Goal: Book appointment/travel/reservation

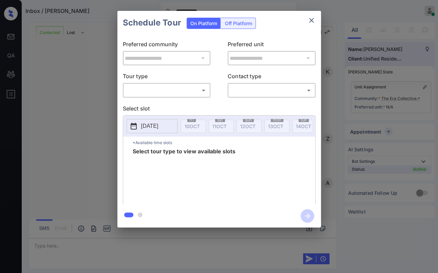
scroll to position [919, 0]
click at [315, 19] on icon "close" at bounding box center [312, 20] width 8 height 8
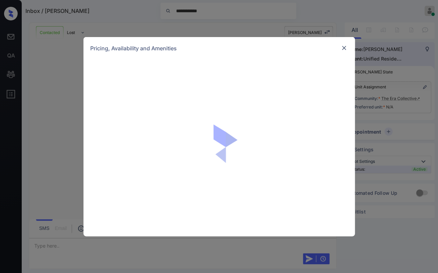
scroll to position [919, 0]
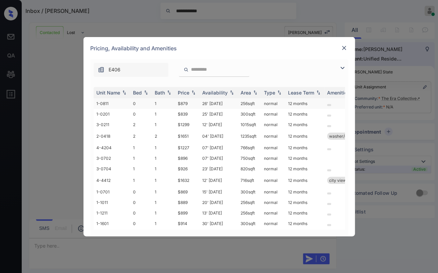
click at [145, 102] on td "0" at bounding box center [141, 103] width 22 height 11
click at [147, 101] on td "0" at bounding box center [141, 103] width 22 height 11
click at [345, 47] on img at bounding box center [344, 47] width 7 height 7
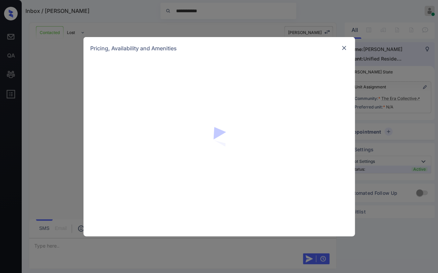
scroll to position [1096, 0]
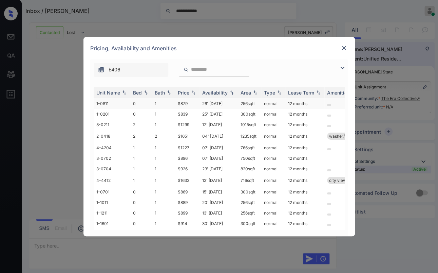
click at [150, 101] on td "0" at bounding box center [141, 103] width 22 height 11
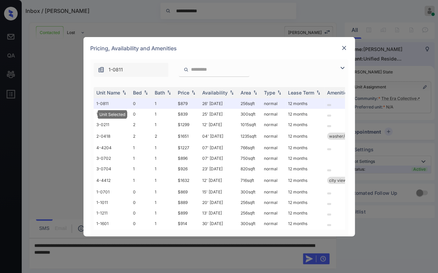
click at [342, 44] on img at bounding box center [344, 47] width 7 height 7
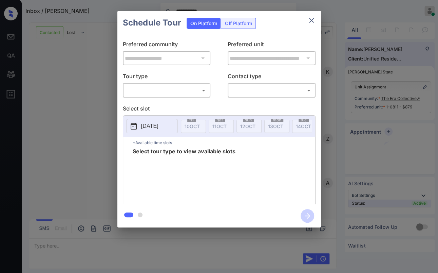
scroll to position [1140, 0]
click at [169, 92] on body "**********" at bounding box center [219, 136] width 438 height 273
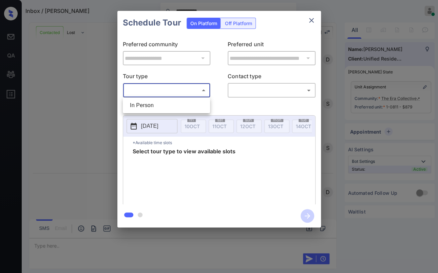
click at [152, 103] on li "In Person" at bounding box center [167, 105] width 84 height 12
type input "********"
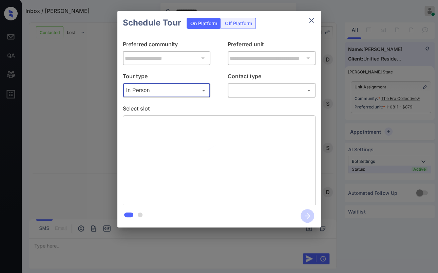
click at [275, 86] on body "**********" at bounding box center [219, 136] width 438 height 273
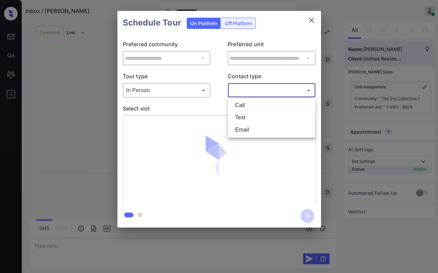
click at [244, 116] on li "Text" at bounding box center [272, 117] width 84 height 12
type input "****"
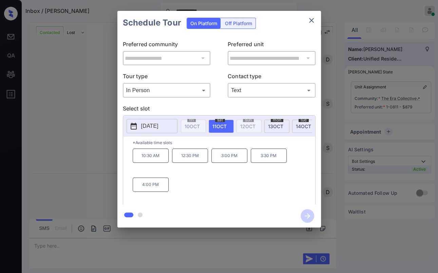
click at [265, 158] on p "3:30 PM" at bounding box center [269, 155] width 36 height 14
click at [217, 190] on div "10:30 AM 12:30 PM 3:00 PM 3:30 PM 4:00 PM" at bounding box center [224, 175] width 183 height 54
click at [310, 20] on icon "close" at bounding box center [312, 20] width 8 height 8
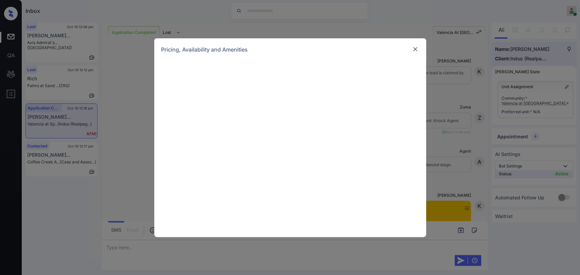
scroll to position [702, 0]
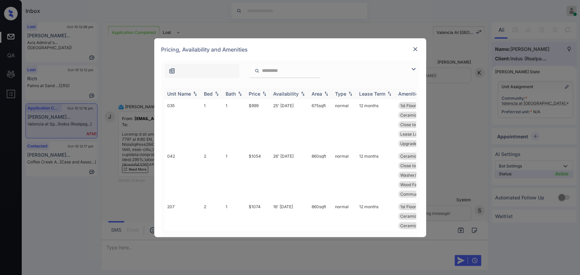
click at [206, 93] on div "Bed" at bounding box center [208, 94] width 9 height 6
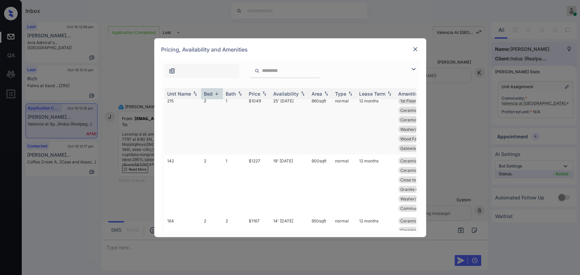
scroll to position [998, 0]
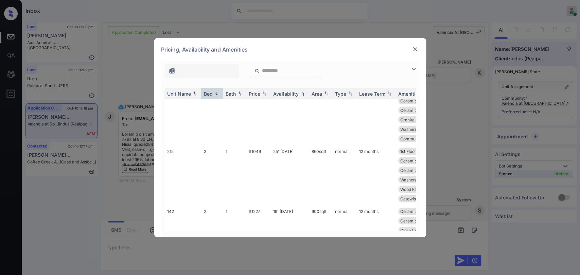
click at [133, 186] on div "**********" at bounding box center [290, 137] width 580 height 275
click at [413, 49] on img at bounding box center [415, 49] width 7 height 7
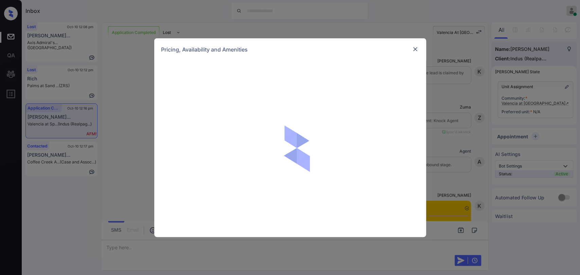
scroll to position [702, 0]
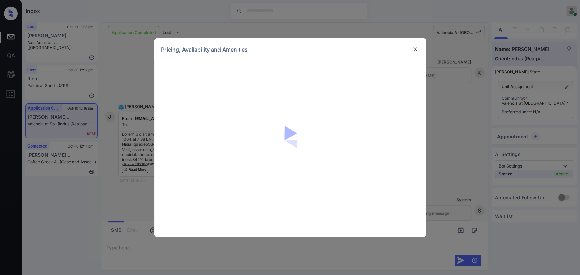
click at [414, 46] on img at bounding box center [415, 49] width 7 height 7
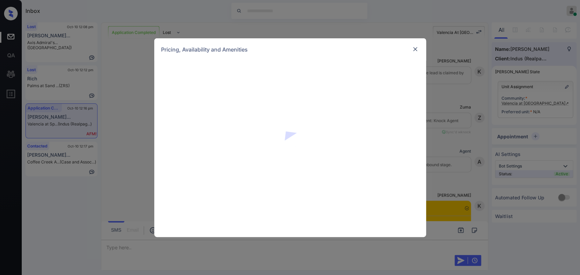
scroll to position [702, 0]
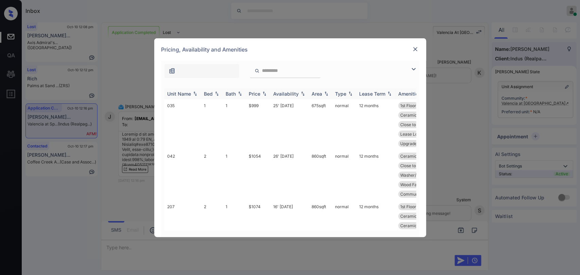
click at [209, 95] on div "Bed" at bounding box center [208, 94] width 9 height 6
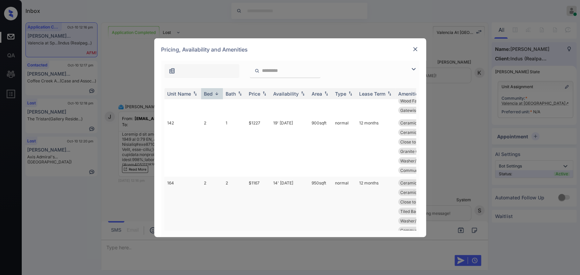
scroll to position [1074, 0]
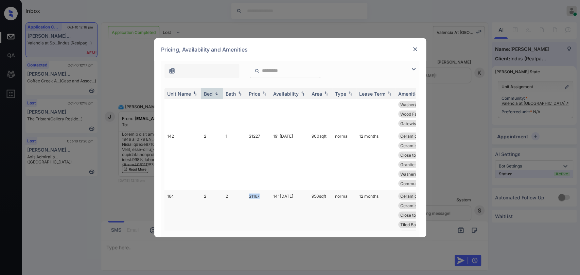
drag, startPoint x: 251, startPoint y: 161, endPoint x: 264, endPoint y: 161, distance: 13.3
click at [264, 190] on tr "164 2 2 $1167 14' Sep 25 950 sqft normal 12 months Ceramic Tile Ba... Ceramic T…" at bounding box center [341, 220] width 355 height 60
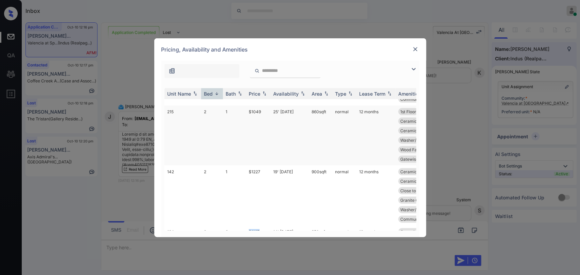
scroll to position [998, 0]
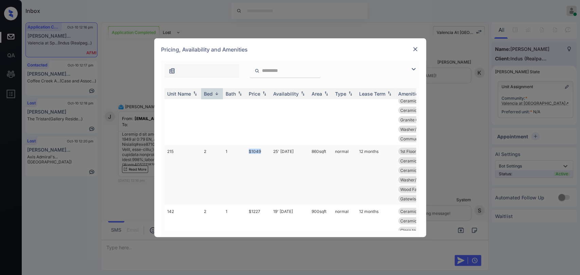
drag, startPoint x: 255, startPoint y: 110, endPoint x: 268, endPoint y: 110, distance: 12.9
click at [268, 145] on td "$1049" at bounding box center [258, 175] width 24 height 60
copy td "$1049"
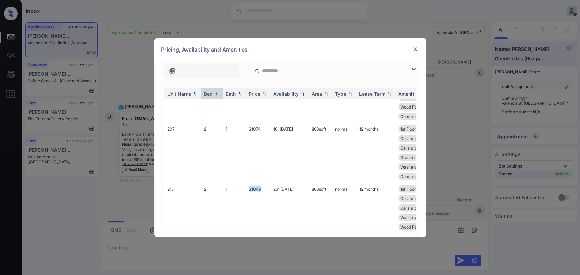
click at [416, 47] on img at bounding box center [415, 49] width 7 height 7
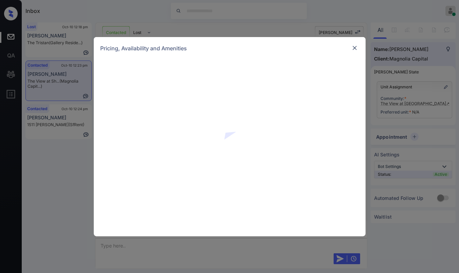
scroll to position [382, 0]
click at [327, 118] on div at bounding box center [230, 147] width 272 height 177
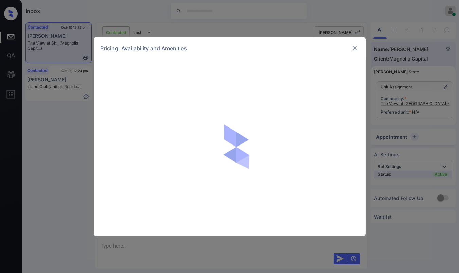
click at [352, 47] on img at bounding box center [354, 47] width 7 height 7
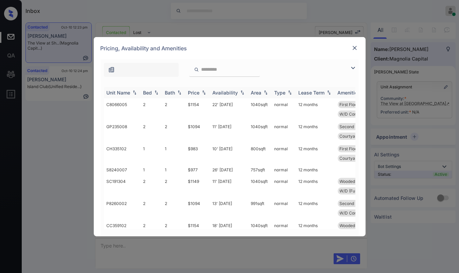
click at [151, 91] on div "Bed" at bounding box center [147, 93] width 9 height 6
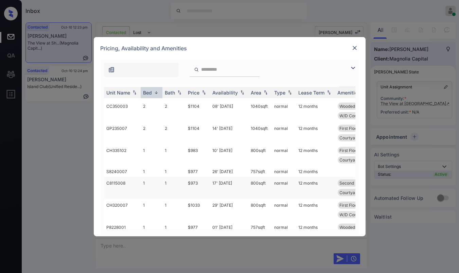
scroll to position [945, 0]
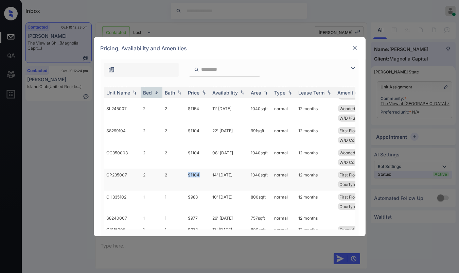
drag, startPoint x: 191, startPoint y: 175, endPoint x: 201, endPoint y: 175, distance: 10.2
click at [200, 175] on td "$1104" at bounding box center [197, 179] width 24 height 22
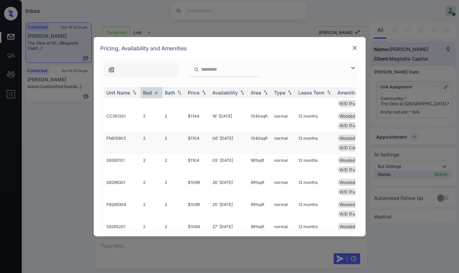
scroll to position [492, 0]
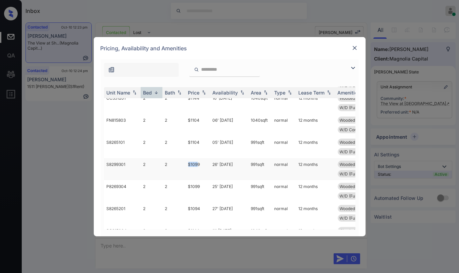
drag, startPoint x: 188, startPoint y: 162, endPoint x: 197, endPoint y: 161, distance: 9.2
click at [197, 161] on td "$1099" at bounding box center [197, 169] width 24 height 22
click at [187, 184] on td "$1099" at bounding box center [197, 191] width 24 height 22
drag, startPoint x: 187, startPoint y: 185, endPoint x: 212, endPoint y: 177, distance: 26.0
click at [203, 185] on td "$1099" at bounding box center [197, 191] width 24 height 22
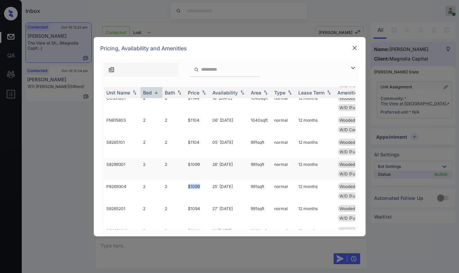
copy td "$1099"
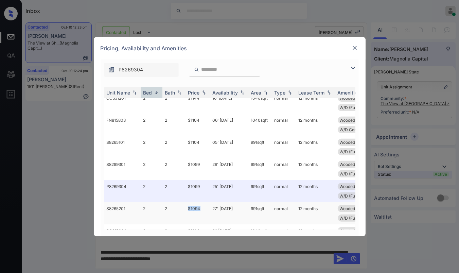
drag, startPoint x: 192, startPoint y: 207, endPoint x: 204, endPoint y: 207, distance: 11.9
click at [204, 207] on td "$1094" at bounding box center [197, 213] width 24 height 22
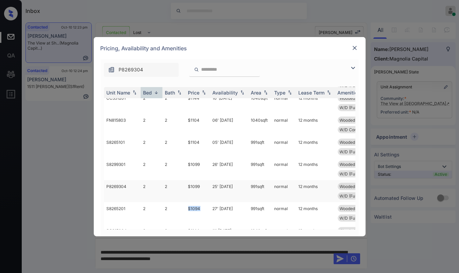
copy td "$1094"
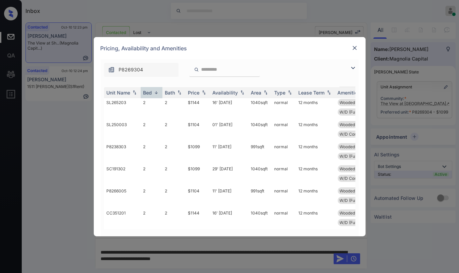
scroll to position [490, 0]
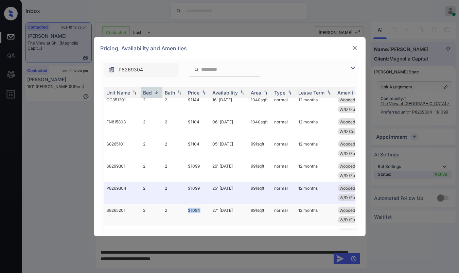
click at [196, 209] on td "$1094" at bounding box center [197, 215] width 24 height 22
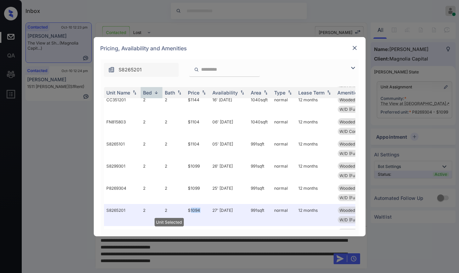
click at [354, 47] on img at bounding box center [354, 47] width 7 height 7
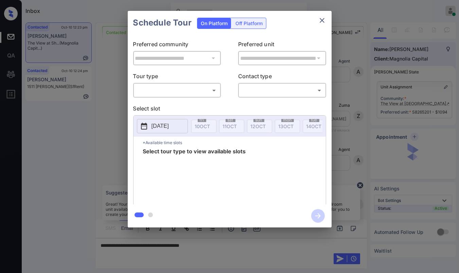
scroll to position [382, 0]
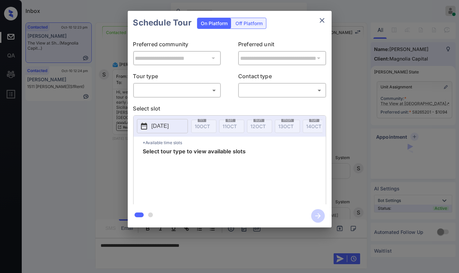
click at [200, 90] on body "Inbox [PERSON_NAME] [PERSON_NAME] Online Set yourself offline Set yourself on b…" at bounding box center [229, 136] width 459 height 273
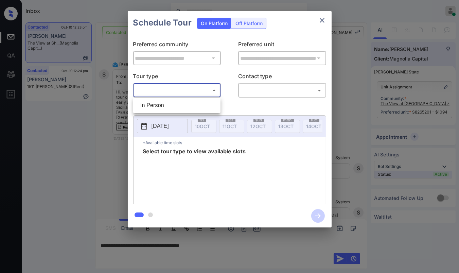
click at [163, 104] on li "In Person" at bounding box center [177, 105] width 84 height 12
type input "********"
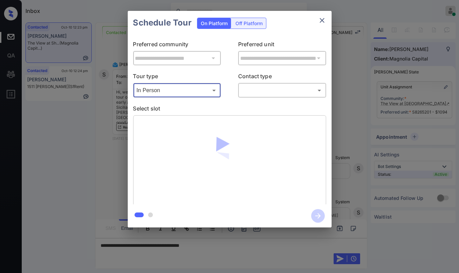
click at [282, 90] on body "Inbox Danielle Dela Cruz Online Set yourself offline Set yourself on break Prof…" at bounding box center [229, 136] width 459 height 273
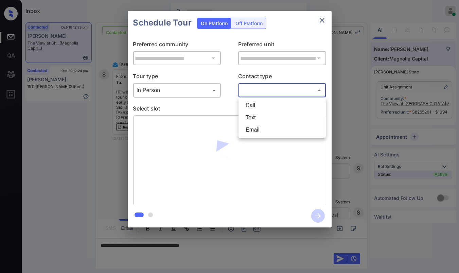
click at [258, 114] on li "Text" at bounding box center [282, 117] width 84 height 12
type input "****"
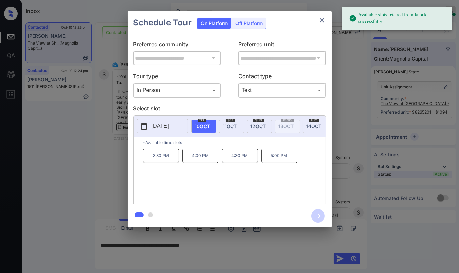
click at [166, 125] on p "2025-10-10" at bounding box center [159, 126] width 17 height 8
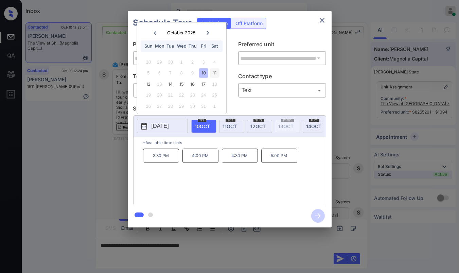
click at [215, 71] on div "11" at bounding box center [214, 72] width 9 height 9
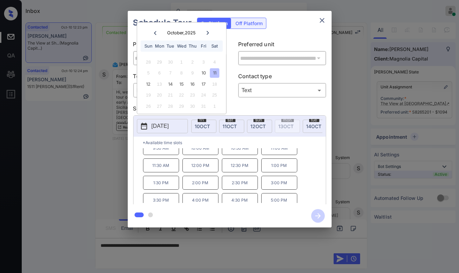
scroll to position [11, 0]
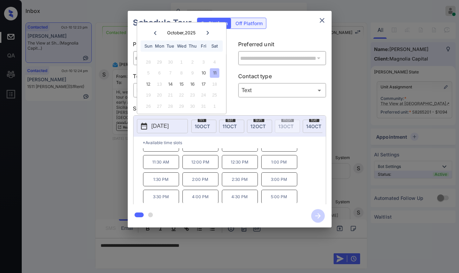
click at [318, 19] on icon "close" at bounding box center [322, 20] width 8 height 8
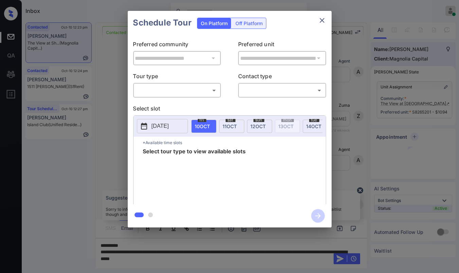
scroll to position [382, 0]
click at [193, 91] on body "Inbox [PERSON_NAME] [PERSON_NAME] Online Set yourself offline Set yourself on b…" at bounding box center [229, 136] width 459 height 273
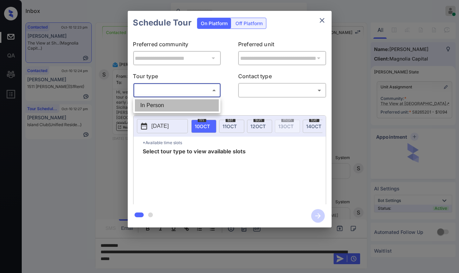
click at [164, 105] on li "In Person" at bounding box center [177, 105] width 84 height 12
type input "********"
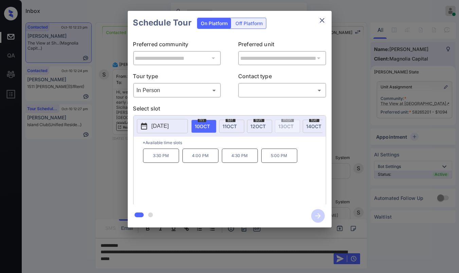
click at [227, 123] on span "[DATE]" at bounding box center [230, 126] width 14 height 6
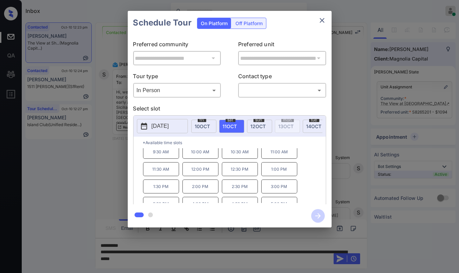
scroll to position [0, 0]
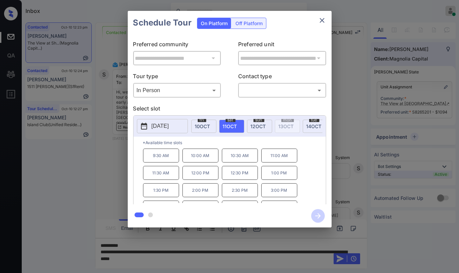
click at [320, 20] on icon "close" at bounding box center [322, 20] width 8 height 8
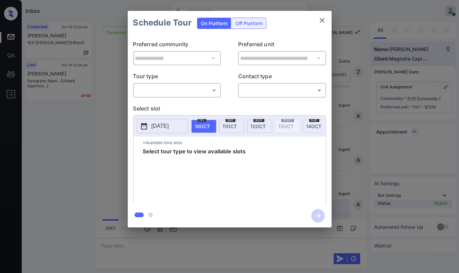
scroll to position [1055, 0]
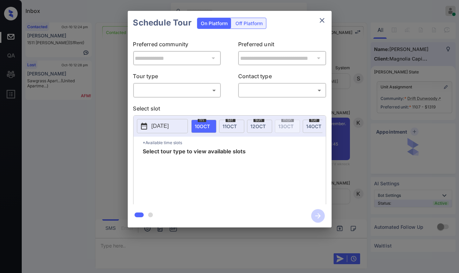
click at [183, 88] on body "Inbox Danielle Dela Cruz Online Set yourself offline Set yourself on break Prof…" at bounding box center [229, 136] width 459 height 273
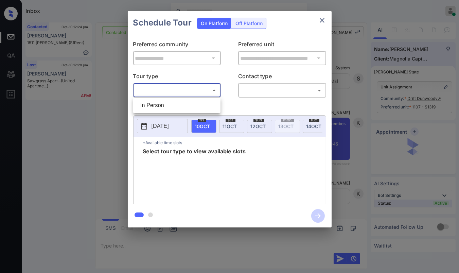
click at [155, 108] on li "In Person" at bounding box center [177, 105] width 84 height 12
type input "********"
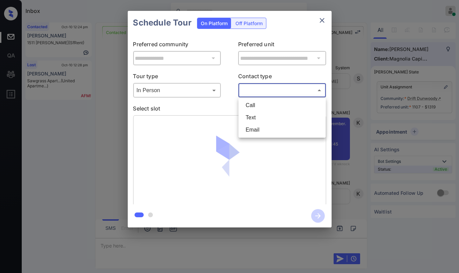
click at [288, 92] on body "Inbox Danielle Dela Cruz Online Set yourself offline Set yourself on break Prof…" at bounding box center [229, 136] width 459 height 273
click at [255, 112] on li "Text" at bounding box center [282, 117] width 84 height 12
type input "****"
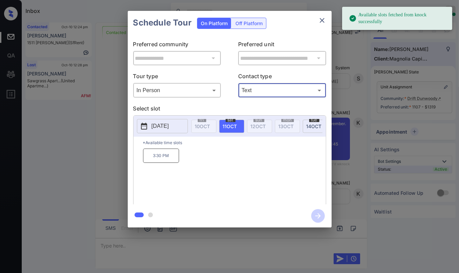
click at [159, 124] on p "2025-10-11" at bounding box center [159, 126] width 17 height 8
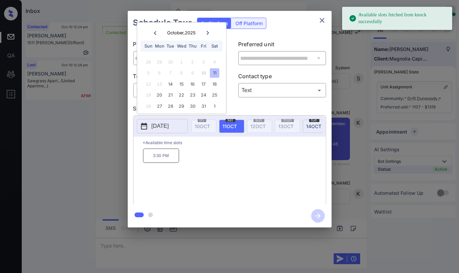
click at [209, 35] on div at bounding box center [207, 33] width 9 height 8
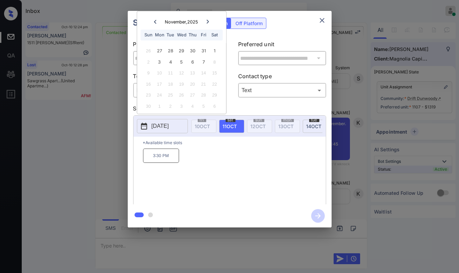
click at [319, 21] on icon "close" at bounding box center [322, 20] width 8 height 8
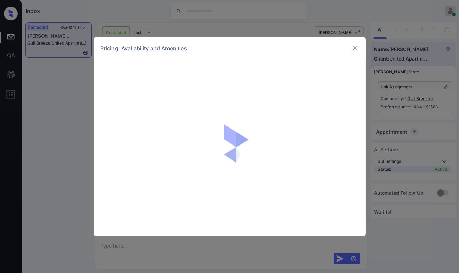
scroll to position [1644, 0]
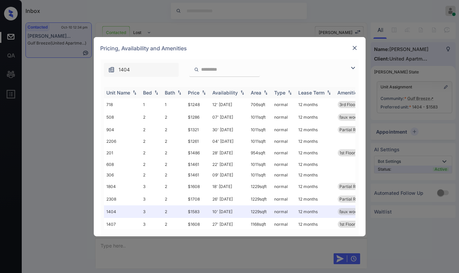
click at [149, 93] on div "Bed" at bounding box center [147, 93] width 9 height 6
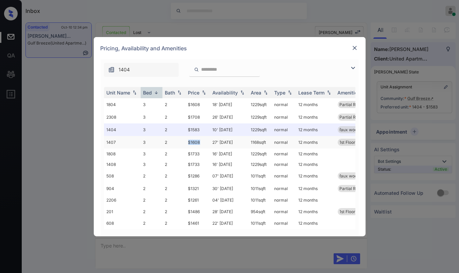
drag, startPoint x: 189, startPoint y: 142, endPoint x: 203, endPoint y: 142, distance: 13.6
click at [203, 142] on td "$1608" at bounding box center [197, 142] width 24 height 13
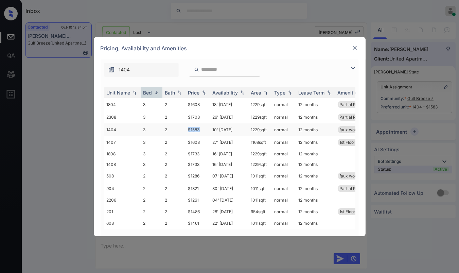
drag, startPoint x: 187, startPoint y: 126, endPoint x: 207, endPoint y: 127, distance: 19.7
click at [207, 127] on td "$1583" at bounding box center [197, 129] width 24 height 13
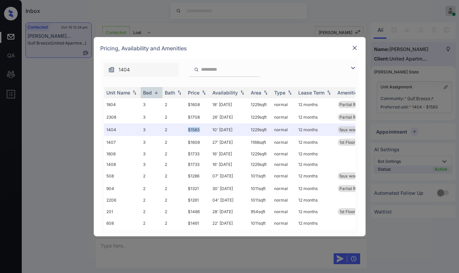
copy td "$1583"
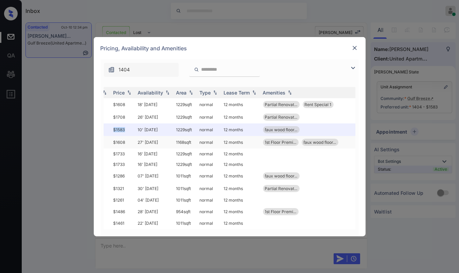
scroll to position [0, 75]
click at [353, 47] on img at bounding box center [354, 47] width 7 height 7
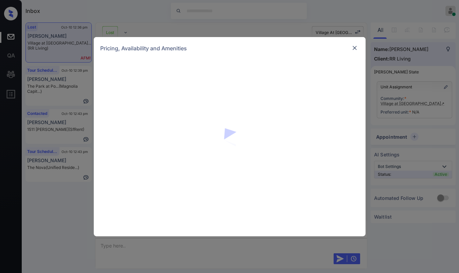
scroll to position [1215, 0]
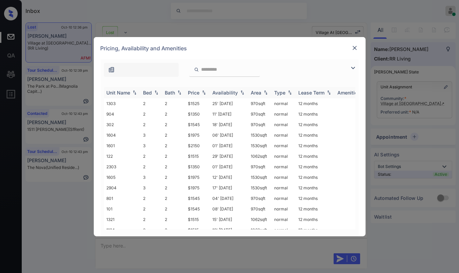
click at [144, 92] on div "Bed" at bounding box center [147, 93] width 9 height 6
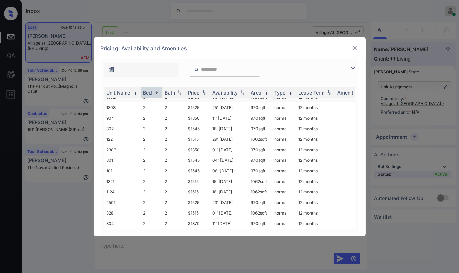
scroll to position [101, 0]
drag, startPoint x: 189, startPoint y: 218, endPoint x: 207, endPoint y: 218, distance: 17.7
click at [207, 219] on td "$1340" at bounding box center [197, 224] width 24 height 11
copy td "$1340"
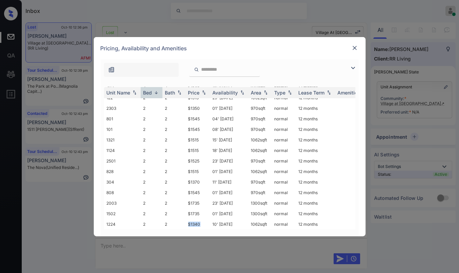
click at [355, 47] on img at bounding box center [354, 47] width 7 height 7
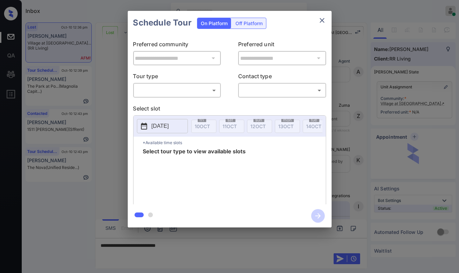
scroll to position [1215, 0]
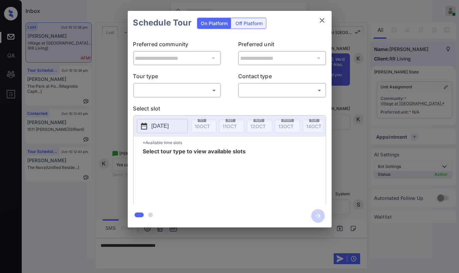
click at [188, 89] on body "Inbox Danielle Dela Cruz Online Set yourself offline Set yourself on break Prof…" at bounding box center [229, 136] width 459 height 273
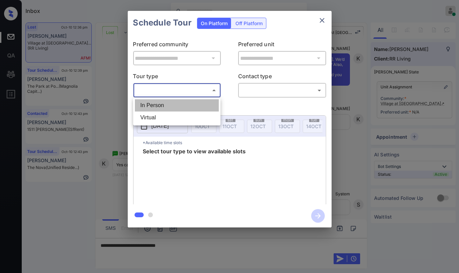
click at [169, 105] on li "In Person" at bounding box center [177, 105] width 84 height 12
type input "********"
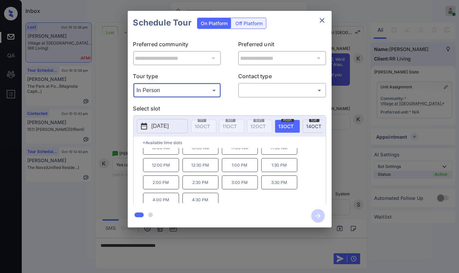
scroll to position [11, 0]
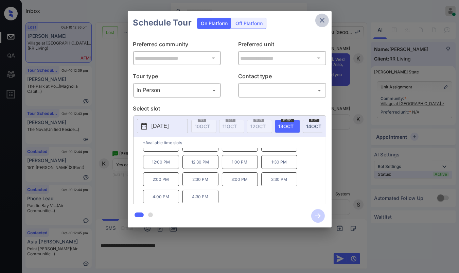
click at [323, 18] on icon "close" at bounding box center [322, 20] width 8 height 8
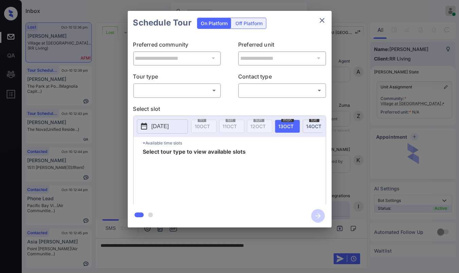
scroll to position [1215, 0]
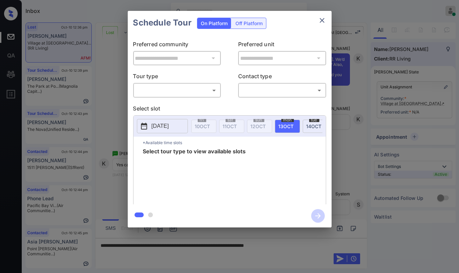
click at [322, 20] on icon "close" at bounding box center [322, 20] width 5 height 5
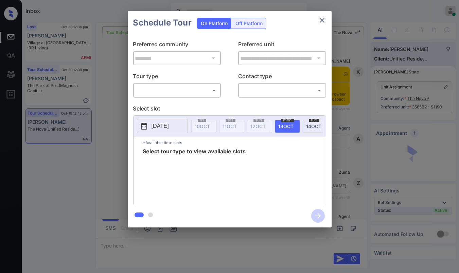
scroll to position [2443, 0]
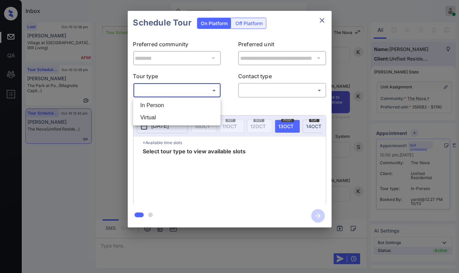
click at [166, 89] on body "Inbox [PERSON_NAME] [PERSON_NAME] Online Set yourself offline Set yourself on b…" at bounding box center [229, 136] width 459 height 273
click at [157, 105] on li "In Person" at bounding box center [177, 105] width 84 height 12
type input "********"
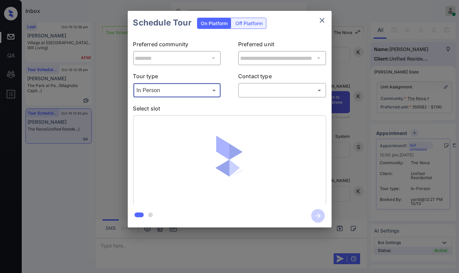
click at [280, 88] on body "Inbox Danielle Dela Cruz Online Set yourself offline Set yourself on break Prof…" at bounding box center [229, 136] width 459 height 273
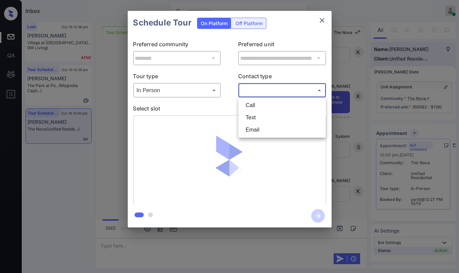
click at [256, 119] on li "Text" at bounding box center [282, 117] width 84 height 12
type input "****"
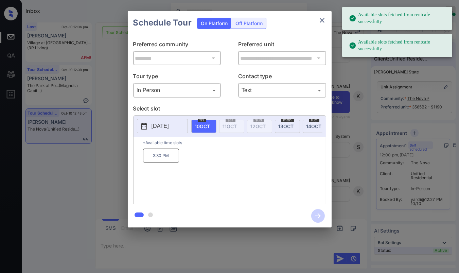
click at [163, 124] on p "[DATE]" at bounding box center [159, 126] width 17 height 8
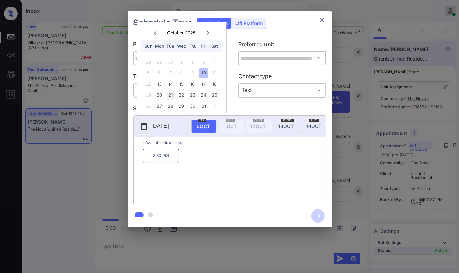
click at [169, 95] on div "21" at bounding box center [170, 94] width 9 height 9
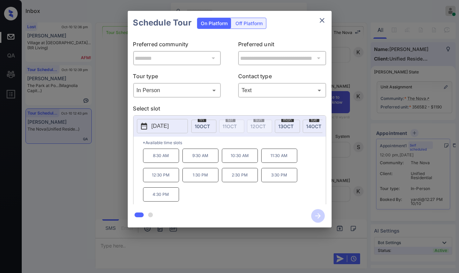
click at [207, 159] on p "9:30 AM" at bounding box center [200, 155] width 36 height 14
click at [316, 217] on icon "button" at bounding box center [318, 216] width 14 height 14
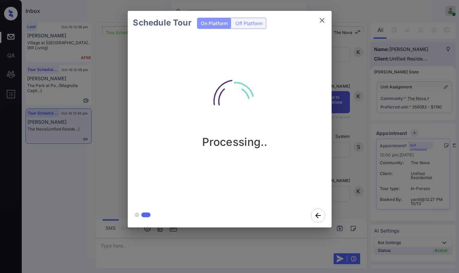
click at [104, 110] on div "Schedule Tour On Platform Off Platform Processing.." at bounding box center [229, 119] width 459 height 238
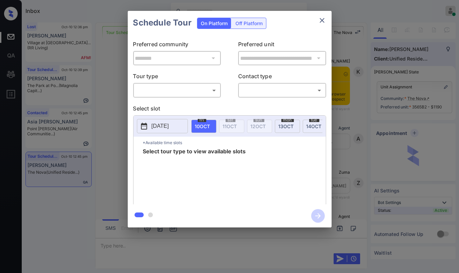
scroll to position [2744, 0]
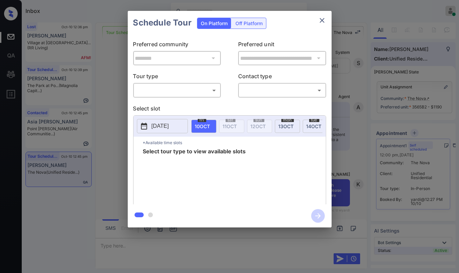
click at [182, 88] on body "Inbox [PERSON_NAME] [PERSON_NAME] Online Set yourself offline Set yourself on b…" at bounding box center [229, 136] width 459 height 273
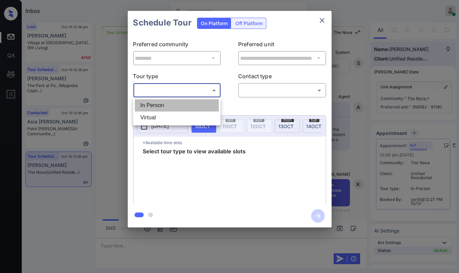
click at [158, 103] on li "In Person" at bounding box center [177, 105] width 84 height 12
type input "********"
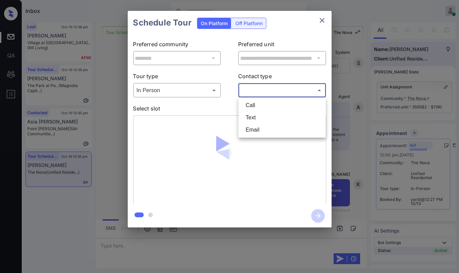
click at [284, 91] on body "Inbox Danielle Dela Cruz Online Set yourself offline Set yourself on break Prof…" at bounding box center [229, 136] width 459 height 273
click at [253, 115] on li "Text" at bounding box center [282, 117] width 84 height 12
type input "****"
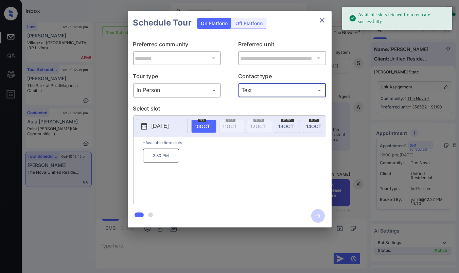
click at [144, 132] on button "[DATE]" at bounding box center [162, 126] width 51 height 14
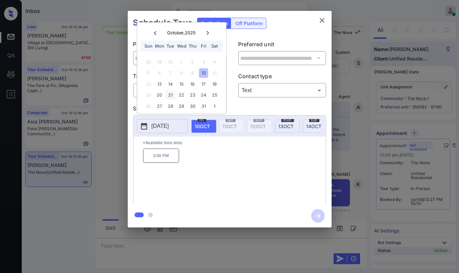
click at [171, 95] on div "21" at bounding box center [170, 94] width 9 height 9
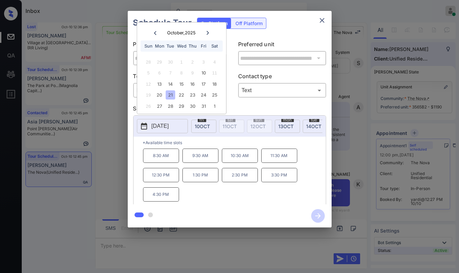
drag, startPoint x: 201, startPoint y: 157, endPoint x: 204, endPoint y: 158, distance: 3.5
click at [201, 158] on p "9:30 AM" at bounding box center [200, 155] width 36 height 14
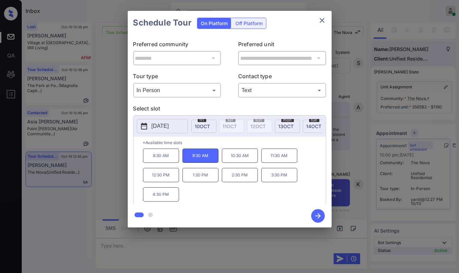
click at [319, 216] on icon "button" at bounding box center [317, 215] width 5 height 5
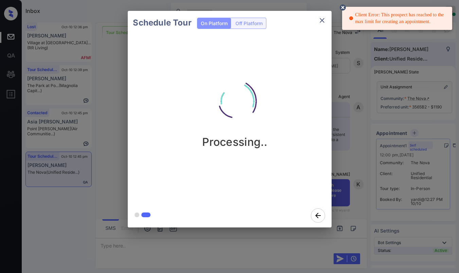
click at [342, 5] on icon at bounding box center [343, 7] width 6 height 6
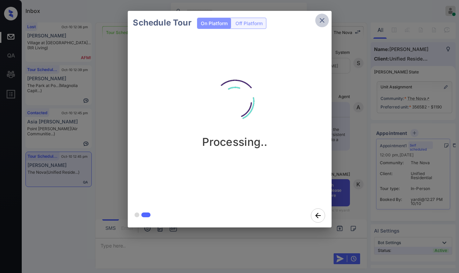
click at [323, 19] on icon "close" at bounding box center [322, 20] width 8 height 8
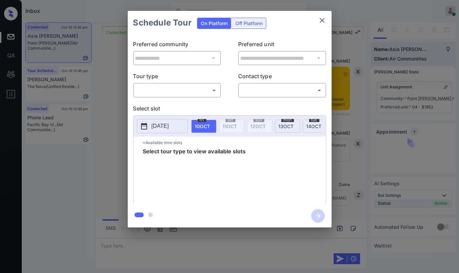
scroll to position [750, 0]
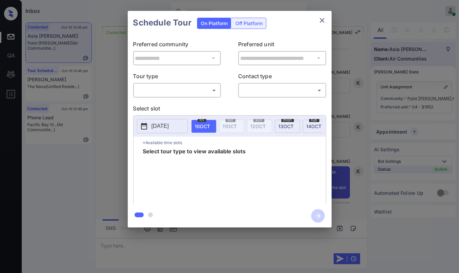
click at [187, 94] on body "Inbox Danielle Dela Cruz Online Set yourself offline Set yourself on break Prof…" at bounding box center [229, 136] width 459 height 273
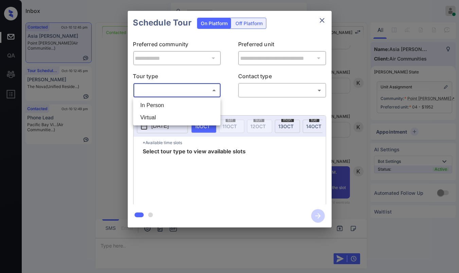
click at [325, 19] on div at bounding box center [229, 136] width 459 height 273
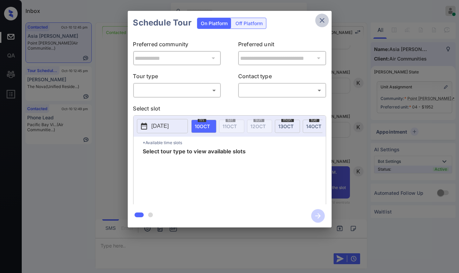
click at [324, 19] on icon "close" at bounding box center [322, 20] width 8 height 8
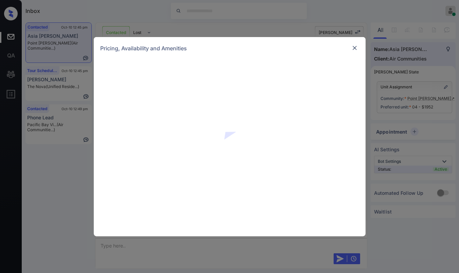
scroll to position [825, 0]
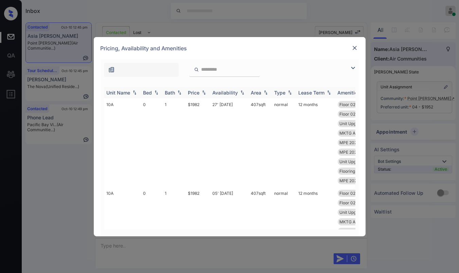
click at [147, 92] on div "Bed" at bounding box center [147, 93] width 9 height 6
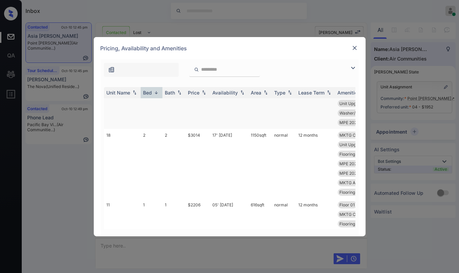
scroll to position [75, 0]
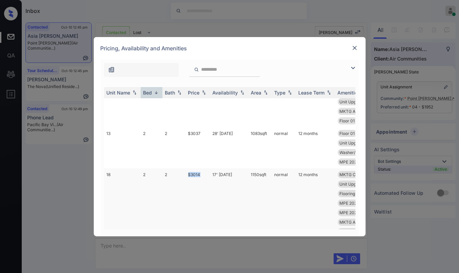
drag, startPoint x: 187, startPoint y: 172, endPoint x: 209, endPoint y: 173, distance: 21.8
click at [210, 176] on tr "18 2 2 $3014 17' [DATE] sqft normal 12 months MKTG Cabinets W... Floor 02 Floor…" at bounding box center [281, 203] width 355 height 70
copy td "$3014"
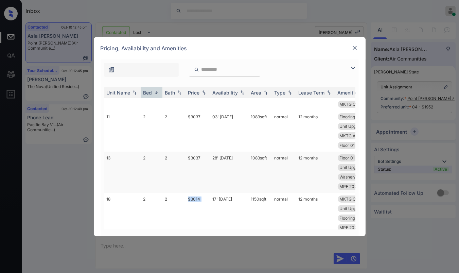
scroll to position [0, 0]
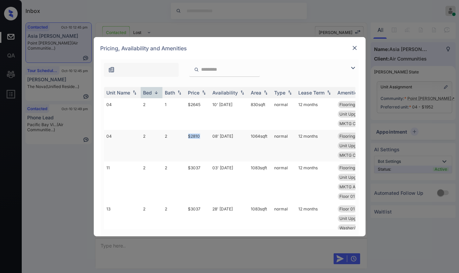
drag, startPoint x: 187, startPoint y: 135, endPoint x: 205, endPoint y: 134, distance: 18.7
click at [204, 135] on td "$2810" at bounding box center [197, 146] width 24 height 32
copy td "$2810"
drag, startPoint x: 186, startPoint y: 105, endPoint x: 196, endPoint y: 105, distance: 9.9
click at [196, 105] on tr "04 2 1 $2645 10' Dec 25 830 sqft normal 12 months Flooring Wood 2... MKTG Appli…" at bounding box center [281, 114] width 355 height 32
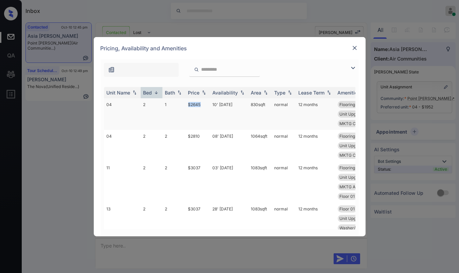
drag, startPoint x: 202, startPoint y: 103, endPoint x: 187, endPoint y: 105, distance: 14.7
click at [187, 105] on td "$2645" at bounding box center [197, 114] width 24 height 32
copy td "$2645"
click at [355, 47] on img at bounding box center [354, 47] width 7 height 7
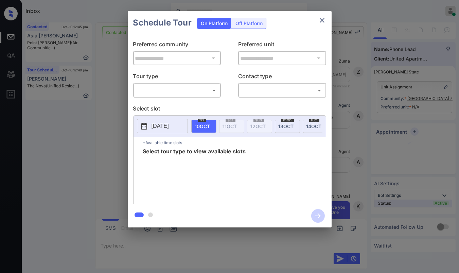
scroll to position [2112, 0]
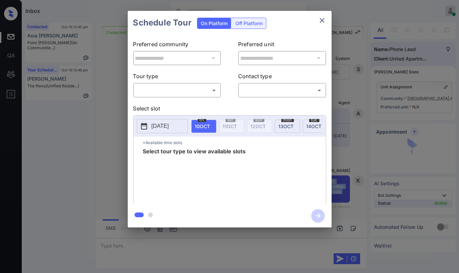
click at [200, 88] on body "Inbox [PERSON_NAME] [PERSON_NAME] Online Set yourself offline Set yourself on b…" at bounding box center [229, 136] width 459 height 273
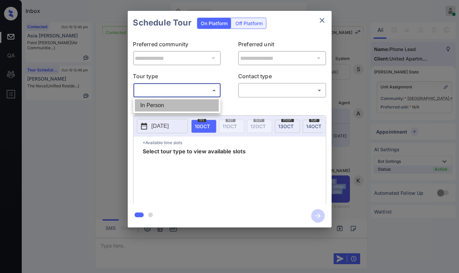
click at [150, 104] on li "In Person" at bounding box center [177, 105] width 84 height 12
type input "********"
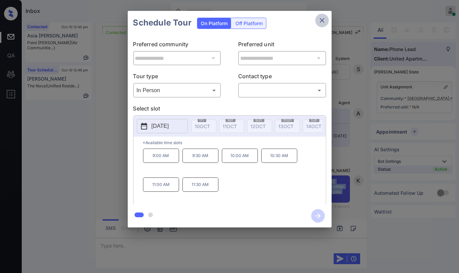
click at [323, 18] on icon "close" at bounding box center [322, 20] width 8 height 8
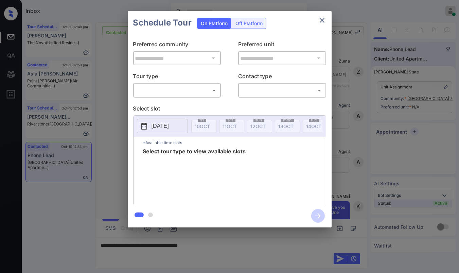
scroll to position [2112, 0]
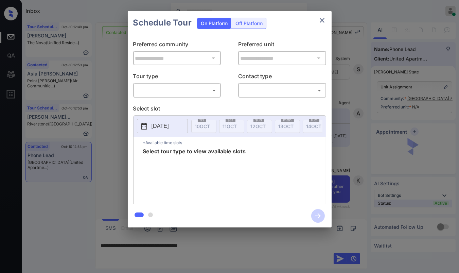
click at [181, 86] on body "Inbox [PERSON_NAME] [PERSON_NAME] Online Set yourself offline Set yourself on b…" at bounding box center [229, 136] width 459 height 273
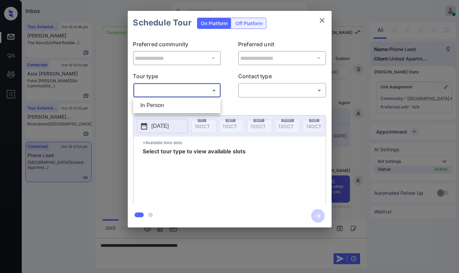
click at [152, 104] on li "In Person" at bounding box center [177, 105] width 84 height 12
type input "********"
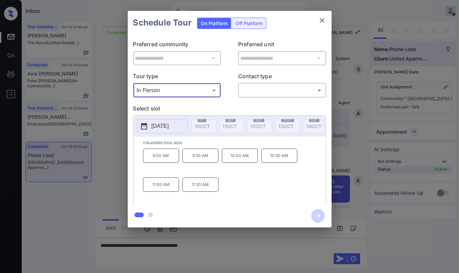
click at [316, 19] on button "close" at bounding box center [322, 21] width 14 height 14
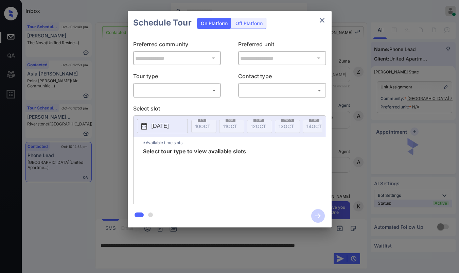
click at [204, 90] on body "Inbox [PERSON_NAME] [PERSON_NAME] Online Set yourself offline Set yourself on b…" at bounding box center [229, 136] width 459 height 273
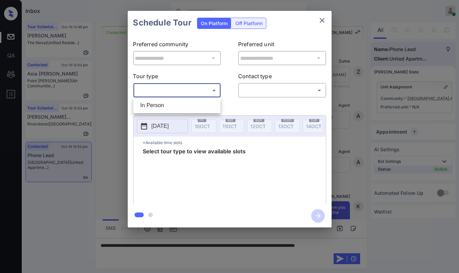
scroll to position [2112, 0]
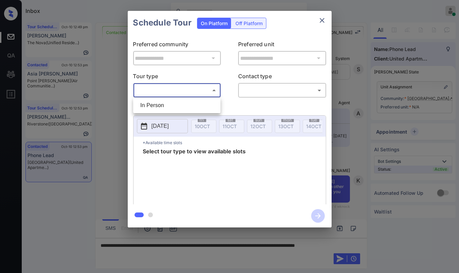
drag, startPoint x: 168, startPoint y: 100, endPoint x: 182, endPoint y: 95, distance: 15.0
click at [168, 100] on li "In Person" at bounding box center [177, 105] width 84 height 12
type input "********"
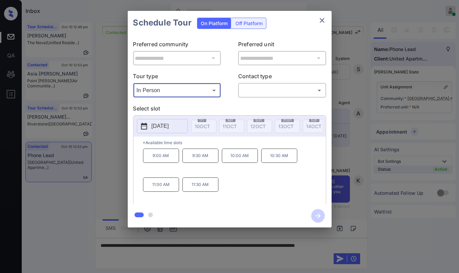
click at [321, 20] on icon "close" at bounding box center [322, 20] width 5 height 5
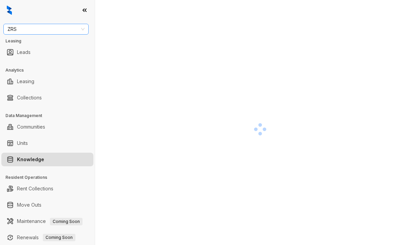
click at [43, 29] on span "ZRS" at bounding box center [45, 29] width 77 height 10
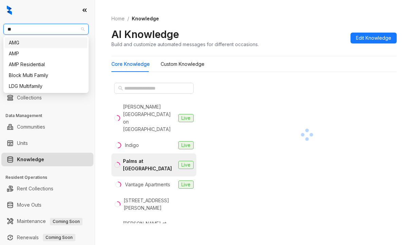
type input "*"
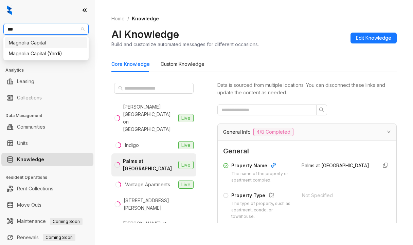
type input "****"
click at [26, 41] on div "Magnolia Capital" at bounding box center [46, 42] width 74 height 7
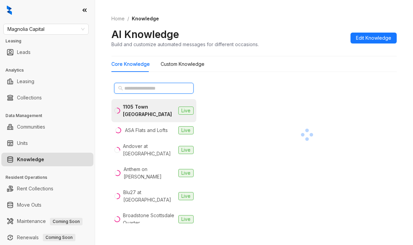
click at [143, 88] on input "text" at bounding box center [154, 88] width 60 height 7
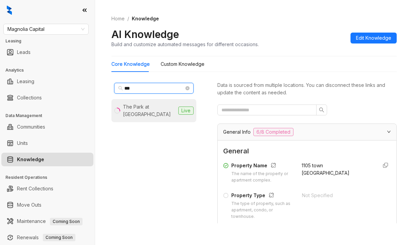
type input "***"
click at [155, 105] on div "The Park at Positano" at bounding box center [149, 110] width 53 height 15
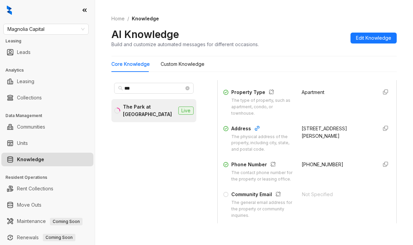
scroll to position [102, 0]
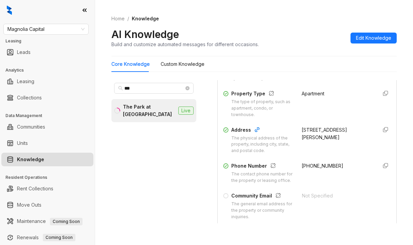
drag, startPoint x: 311, startPoint y: 136, endPoint x: 356, endPoint y: 141, distance: 44.8
click at [356, 141] on div "2719 Colonial Blvd, Fort Myers, FL, 33907-1602" at bounding box center [337, 140] width 70 height 28
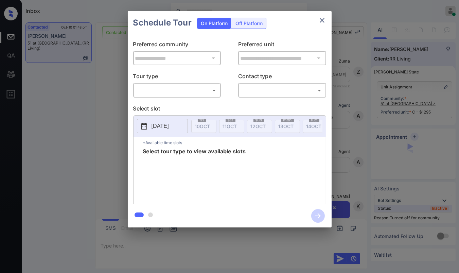
scroll to position [3681, 0]
click at [180, 90] on body "Inbox [PERSON_NAME] [PERSON_NAME] Online Set yourself offline Set yourself on b…" at bounding box center [229, 136] width 459 height 273
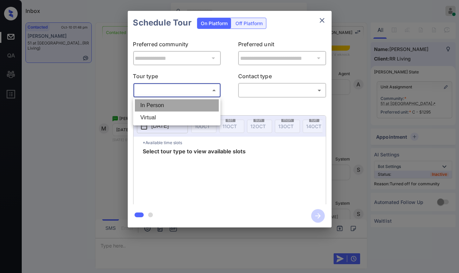
click at [168, 104] on li "In Person" at bounding box center [177, 105] width 84 height 12
type input "********"
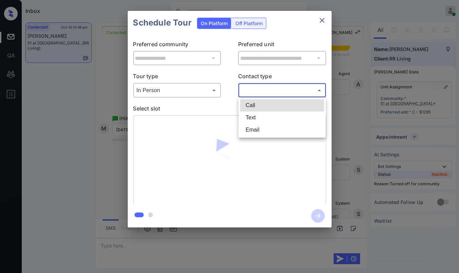
click at [261, 90] on body "Inbox Danielle Dela Cruz Online Set yourself offline Set yourself on break Prof…" at bounding box center [229, 136] width 459 height 273
click at [264, 118] on li "Text" at bounding box center [282, 117] width 84 height 12
type input "****"
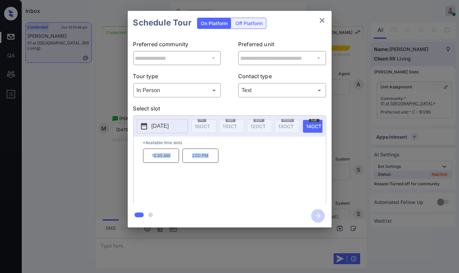
drag, startPoint x: 154, startPoint y: 157, endPoint x: 239, endPoint y: 158, distance: 84.9
click at [239, 158] on div "10:45 AM 2:00 PM" at bounding box center [234, 175] width 183 height 54
click at [179, 182] on div "10:45 AM 2:00 PM" at bounding box center [234, 175] width 183 height 54
drag, startPoint x: 147, startPoint y: 159, endPoint x: 248, endPoint y: 159, distance: 101.2
click at [248, 159] on div "10:45 AM 2:00 PM" at bounding box center [234, 175] width 183 height 54
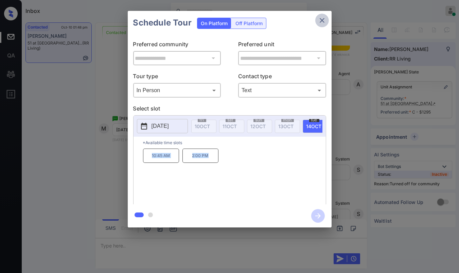
click at [321, 18] on icon "close" at bounding box center [322, 20] width 8 height 8
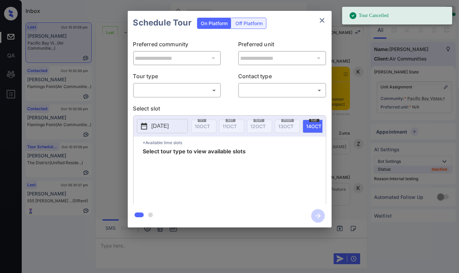
scroll to position [2723, 0]
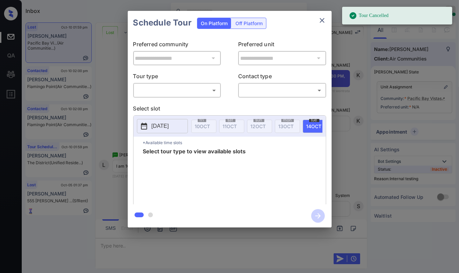
click at [182, 88] on body "Tour Cancelled Inbox [PERSON_NAME] [PERSON_NAME] Online Set yourself offline Se…" at bounding box center [229, 136] width 459 height 273
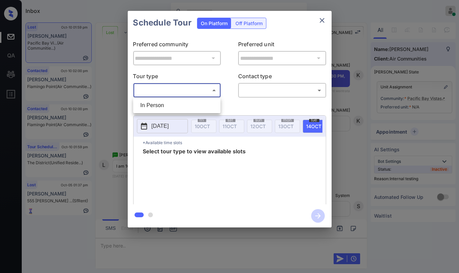
click at [322, 18] on div at bounding box center [229, 136] width 459 height 273
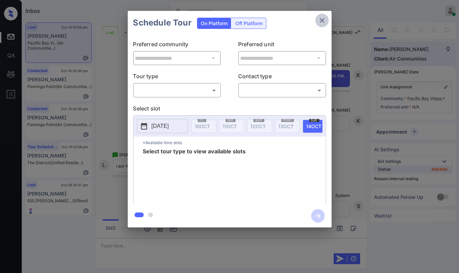
click at [321, 20] on icon "close" at bounding box center [322, 20] width 5 height 5
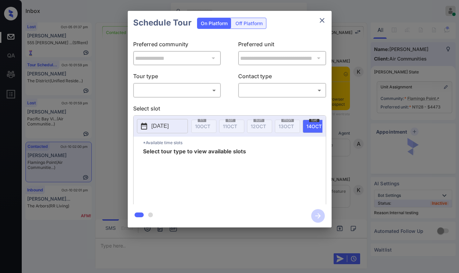
click at [150, 94] on body "Inbox [PERSON_NAME] [PERSON_NAME] Online Set yourself offline Set yourself on b…" at bounding box center [229, 136] width 459 height 273
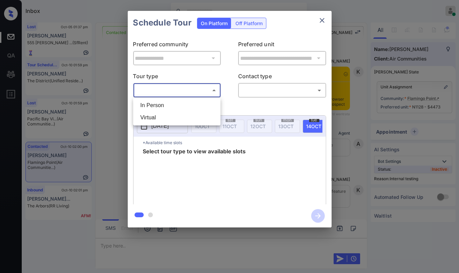
scroll to position [2071, 0]
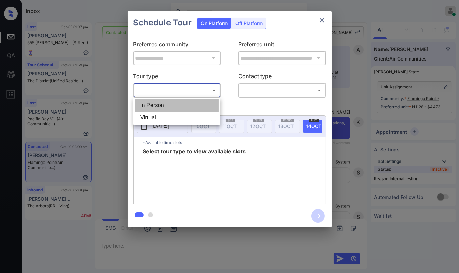
click at [153, 107] on li "In Person" at bounding box center [177, 105] width 84 height 12
type input "********"
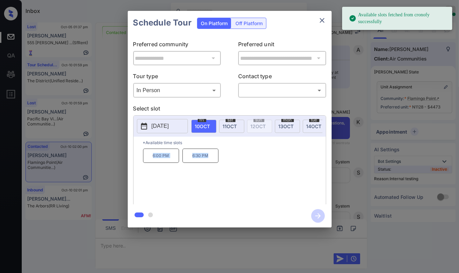
drag, startPoint x: 216, startPoint y: 160, endPoint x: 285, endPoint y: 157, distance: 69.4
click at [285, 157] on div "6:00 PM 6:30 PM" at bounding box center [234, 175] width 183 height 54
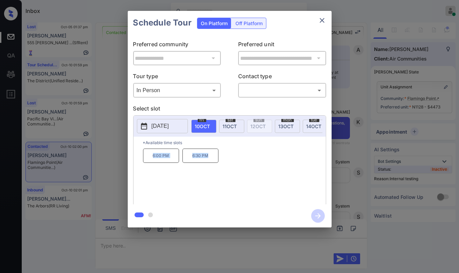
copy div "6:00 PM 6:30 PM"
click at [323, 18] on icon "close" at bounding box center [322, 20] width 8 height 8
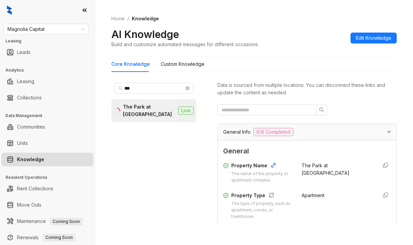
click at [47, 30] on span "Magnolia Capital" at bounding box center [45, 29] width 77 height 10
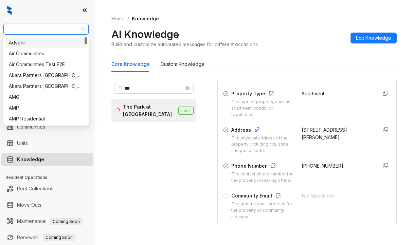
type input "*"
type input "**"
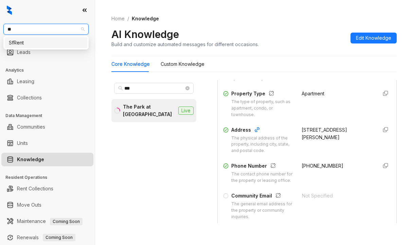
drag, startPoint x: 32, startPoint y: 40, endPoint x: 33, endPoint y: 32, distance: 8.5
click at [32, 40] on div "SfRent" at bounding box center [46, 42] width 74 height 7
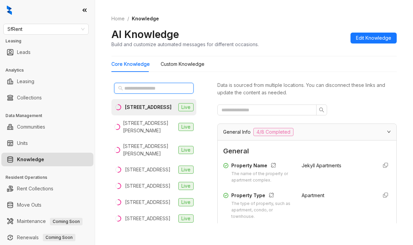
click at [134, 86] on input "text" at bounding box center [154, 88] width 60 height 7
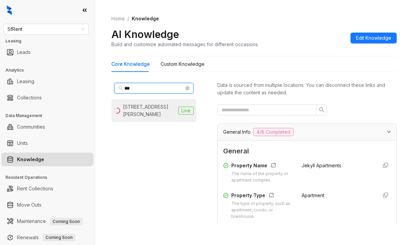
type input "***"
click at [143, 108] on div "424 Jones St, San Francisco, CA" at bounding box center [149, 110] width 53 height 15
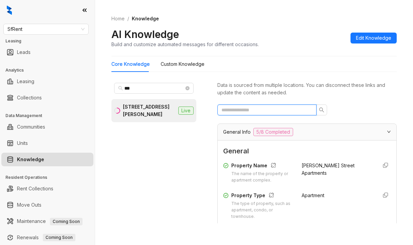
click at [259, 111] on input "text" at bounding box center [264, 109] width 86 height 7
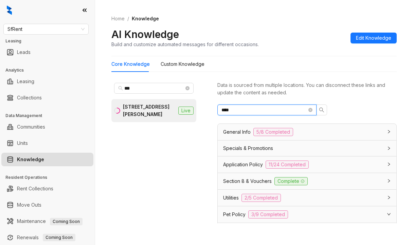
type input "***"
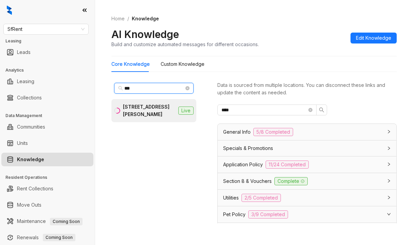
drag, startPoint x: 147, startPoint y: 90, endPoint x: 114, endPoint y: 90, distance: 32.9
click at [114, 90] on div "***" at bounding box center [153, 88] width 85 height 16
type input "***"
click at [125, 111] on div "851 O’Farrell St, San Francisco, CA" at bounding box center [149, 110] width 53 height 15
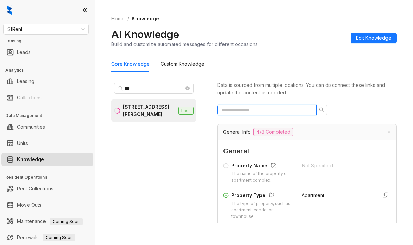
click at [255, 108] on input "text" at bounding box center [264, 109] width 86 height 7
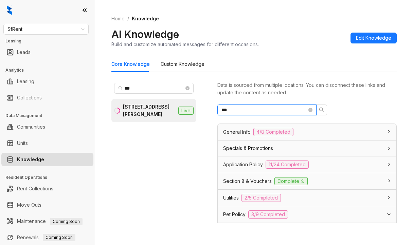
type input "***"
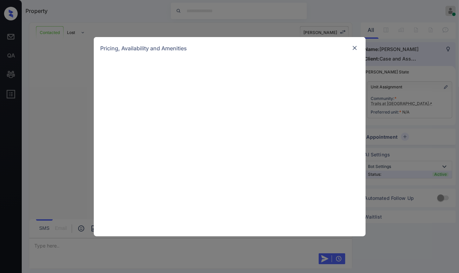
scroll to position [398, 0]
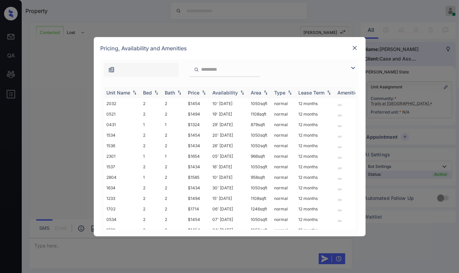
click at [151, 91] on div "Bed" at bounding box center [147, 93] width 9 height 6
drag, startPoint x: 183, startPoint y: 162, endPoint x: 204, endPoint y: 165, distance: 21.6
click at [204, 165] on tr "1233 2 2 $1494 15' [DATE] sqft normal 12 months" at bounding box center [281, 166] width 355 height 11
copy tr "$1494"
drag, startPoint x: 202, startPoint y: 144, endPoint x: 209, endPoint y: 145, distance: 6.9
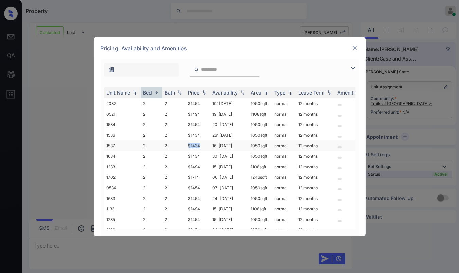
click at [209, 145] on td "$1434" at bounding box center [197, 145] width 24 height 11
copy td "$1434"
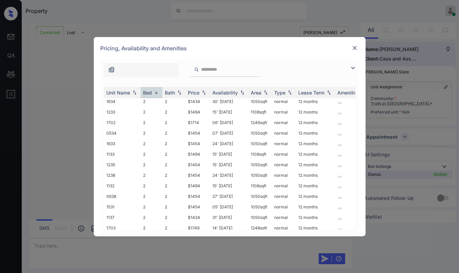
scroll to position [0, 0]
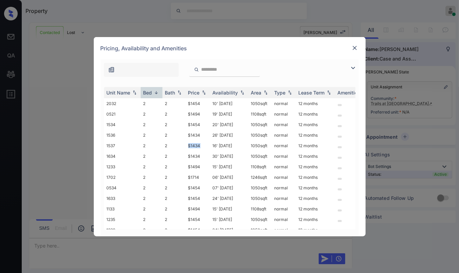
click at [351, 48] on img at bounding box center [354, 47] width 7 height 7
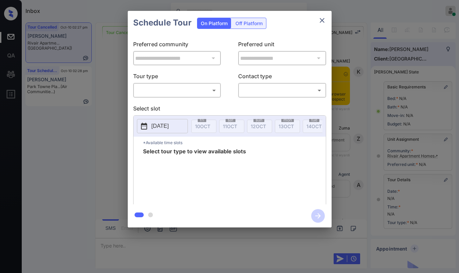
click at [200, 86] on body "Inbox [PERSON_NAME] [PERSON_NAME] Online Set yourself offline Set yourself on b…" at bounding box center [229, 136] width 459 height 273
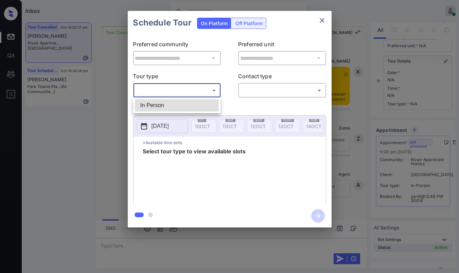
scroll to position [4644, 0]
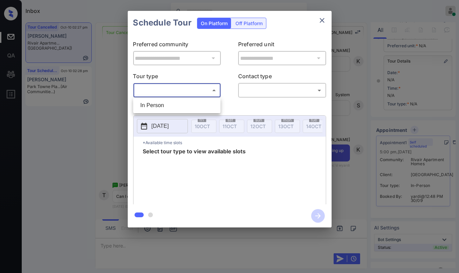
click at [188, 89] on div at bounding box center [229, 136] width 459 height 273
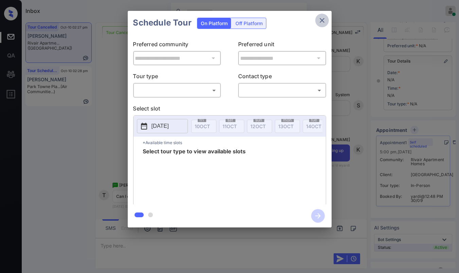
click at [323, 19] on icon "close" at bounding box center [322, 20] width 8 height 8
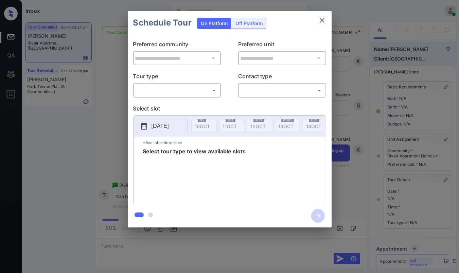
scroll to position [75, 0]
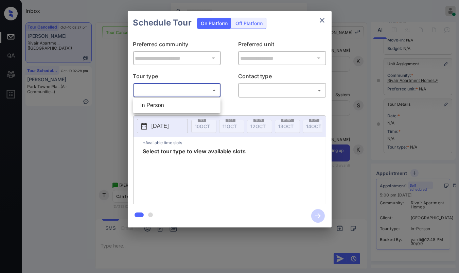
click at [155, 86] on body "Inbox Danielle Dela Cruz Online Set yourself offline Set yourself on break Prof…" at bounding box center [229, 136] width 459 height 273
click at [149, 107] on li "In Person" at bounding box center [177, 105] width 84 height 12
type input "********"
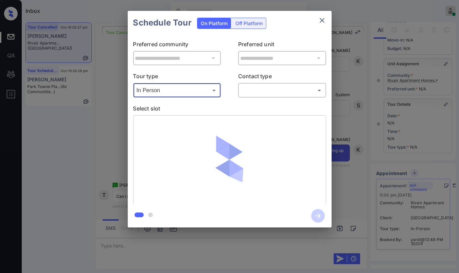
click at [255, 90] on body "Inbox Danielle Dela Cruz Online Set yourself offline Set yourself on break Prof…" at bounding box center [229, 136] width 459 height 273
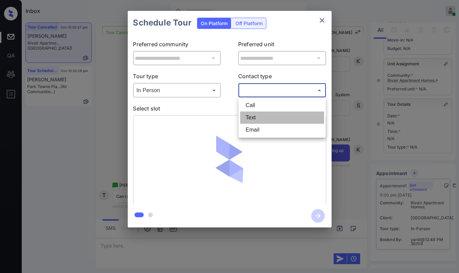
click at [258, 116] on li "Text" at bounding box center [282, 117] width 84 height 12
type input "****"
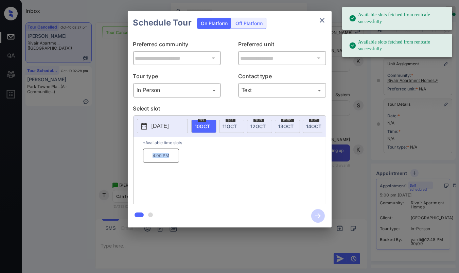
drag, startPoint x: 150, startPoint y: 159, endPoint x: 184, endPoint y: 159, distance: 34.3
click at [184, 160] on div "4:00 PM" at bounding box center [234, 175] width 183 height 54
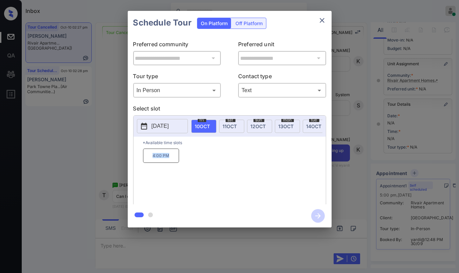
copy p "4:00 PM"
click at [324, 20] on icon "close" at bounding box center [322, 20] width 8 height 8
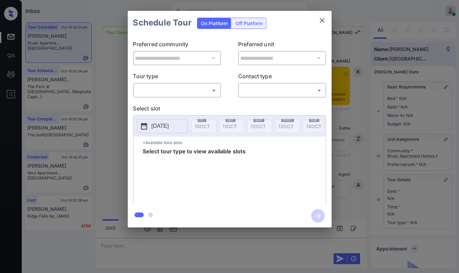
click at [179, 88] on body "Inbox [PERSON_NAME] [PERSON_NAME] Online Set yourself offline Set yourself on b…" at bounding box center [229, 136] width 459 height 273
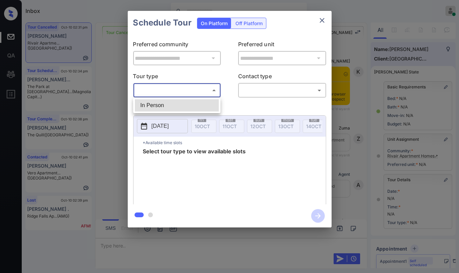
scroll to position [5393, 0]
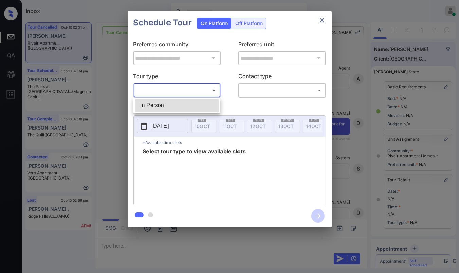
click at [160, 101] on li "In Person" at bounding box center [177, 105] width 84 height 12
type input "********"
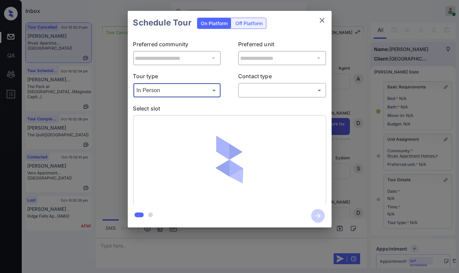
click at [294, 82] on p "Contact type" at bounding box center [282, 77] width 88 height 11
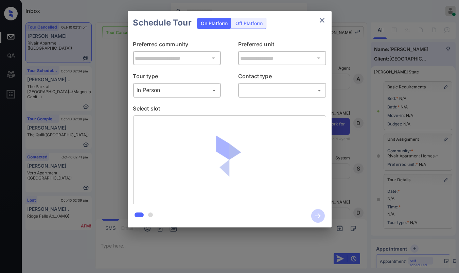
click at [323, 18] on icon "close" at bounding box center [322, 20] width 8 height 8
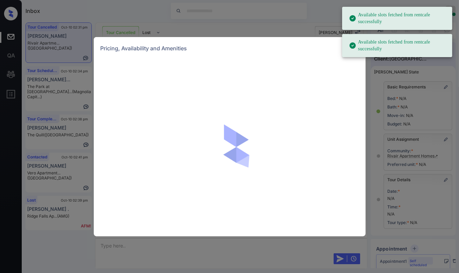
scroll to position [5393, 0]
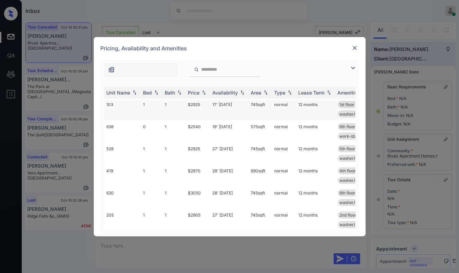
click at [142, 104] on td "1" at bounding box center [152, 109] width 22 height 22
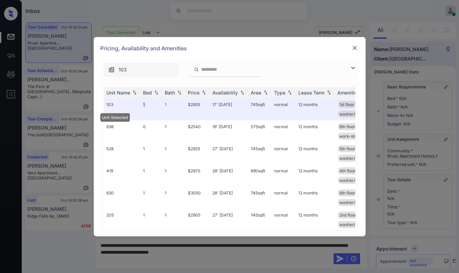
click at [353, 46] on img at bounding box center [354, 47] width 7 height 7
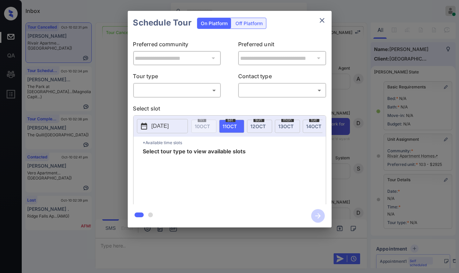
scroll to position [75, 0]
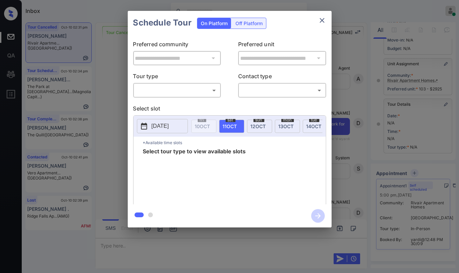
click at [174, 89] on body "Inbox Danielle Dela Cruz Online Set yourself offline Set yourself on break Prof…" at bounding box center [229, 136] width 459 height 273
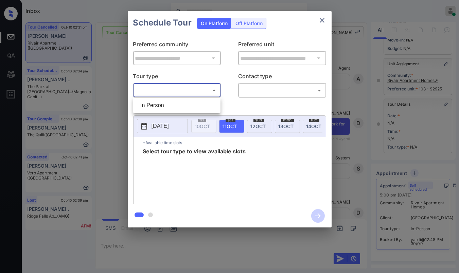
click at [155, 104] on li "In Person" at bounding box center [177, 105] width 84 height 12
type input "********"
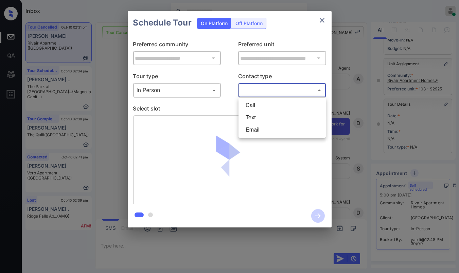
click at [264, 89] on body "Inbox Danielle Dela Cruz Online Set yourself offline Set yourself on break Prof…" at bounding box center [229, 136] width 459 height 273
click at [256, 115] on li "Text" at bounding box center [282, 117] width 84 height 12
type input "****"
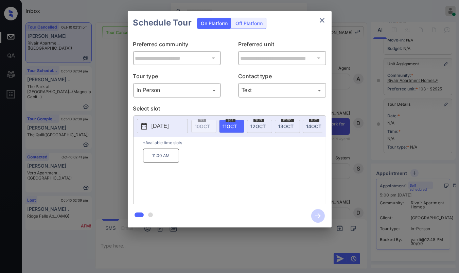
click at [162, 126] on p "[DATE]" at bounding box center [159, 126] width 17 height 8
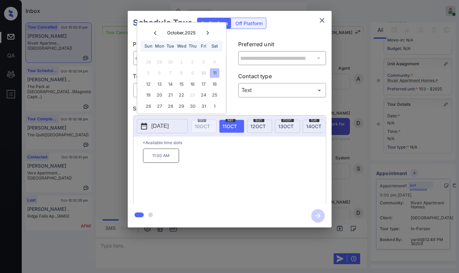
click at [224, 127] on span "11 OCT" at bounding box center [230, 126] width 14 height 6
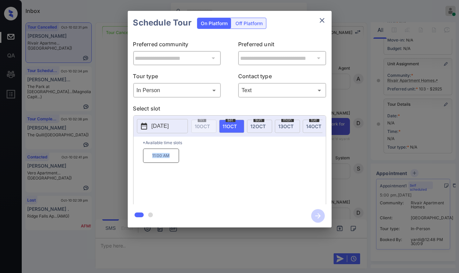
drag, startPoint x: 149, startPoint y: 158, endPoint x: 191, endPoint y: 158, distance: 41.1
click at [191, 158] on div "11:00 AM" at bounding box center [234, 175] width 183 height 54
copy p "11:00 AM"
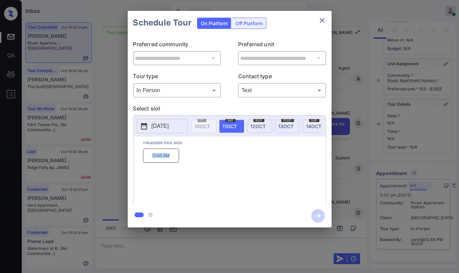
click at [322, 21] on icon "close" at bounding box center [322, 20] width 8 height 8
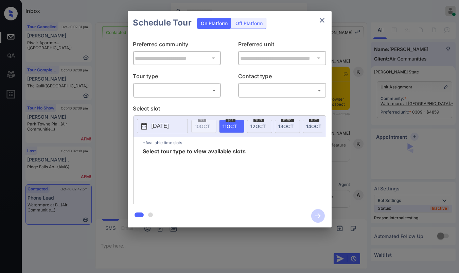
scroll to position [792, 0]
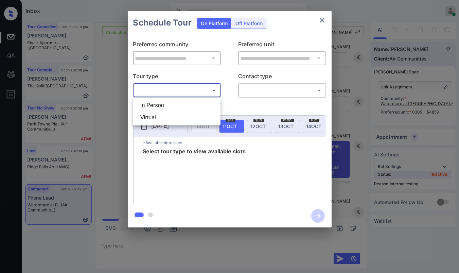
click at [173, 90] on body "Inbox [PERSON_NAME] [PERSON_NAME] Online Set yourself offline Set yourself on b…" at bounding box center [229, 136] width 459 height 273
click at [163, 103] on li "In Person" at bounding box center [177, 105] width 84 height 12
type input "********"
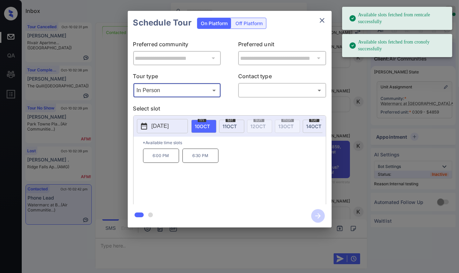
click at [159, 161] on p "6:00 PM" at bounding box center [161, 155] width 36 height 14
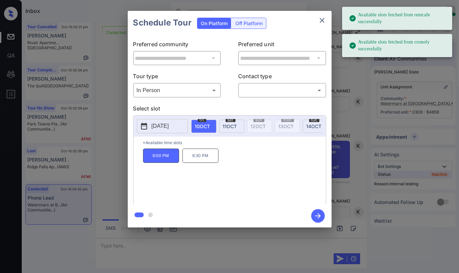
click at [266, 91] on body "Available slots fetched from rentcafe successfully Available slots fetched from…" at bounding box center [229, 136] width 459 height 273
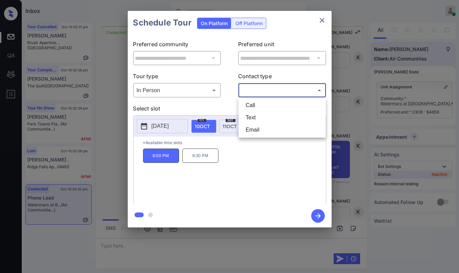
click at [257, 117] on li "Text" at bounding box center [282, 117] width 84 height 12
type input "****"
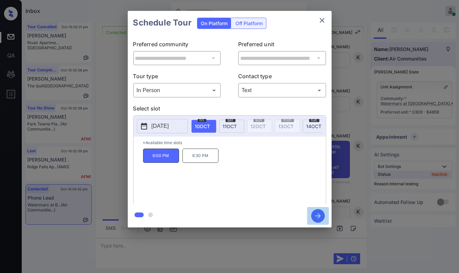
click at [320, 213] on icon "button" at bounding box center [318, 216] width 14 height 14
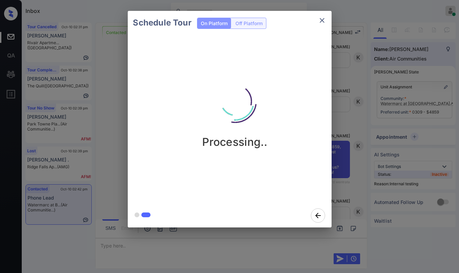
click at [103, 86] on div "Schedule Tour On Platform Off Platform Processing.." at bounding box center [229, 119] width 459 height 238
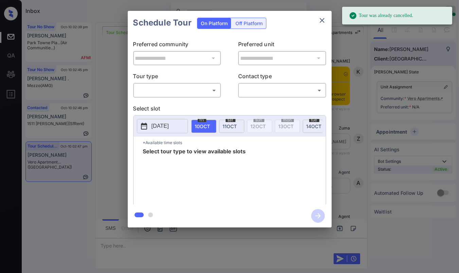
scroll to position [1863, 0]
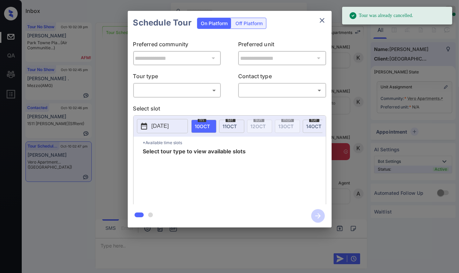
click at [164, 87] on body "Tour was already cancelled. Inbox [PERSON_NAME] [PERSON_NAME] Online Set yourse…" at bounding box center [229, 136] width 459 height 273
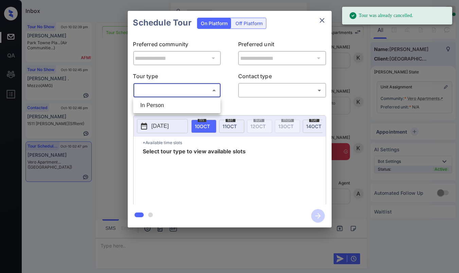
click at [160, 107] on li "In Person" at bounding box center [177, 105] width 84 height 12
type input "********"
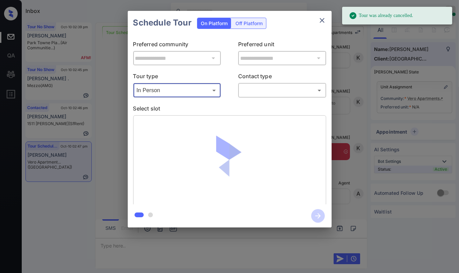
click at [257, 92] on body "Tour was already cancelled. Inbox [PERSON_NAME] [PERSON_NAME] Online Set yourse…" at bounding box center [229, 136] width 459 height 273
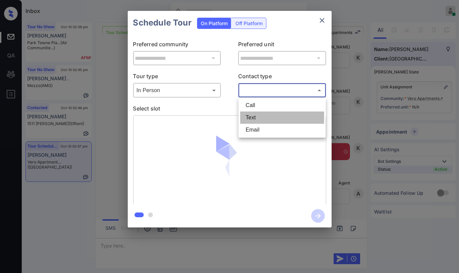
click at [249, 121] on li "Text" at bounding box center [282, 117] width 84 height 12
type input "****"
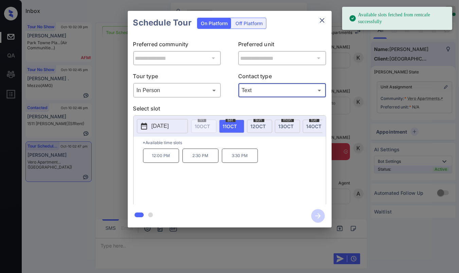
click at [315, 123] on span "[DATE]" at bounding box center [313, 126] width 15 height 6
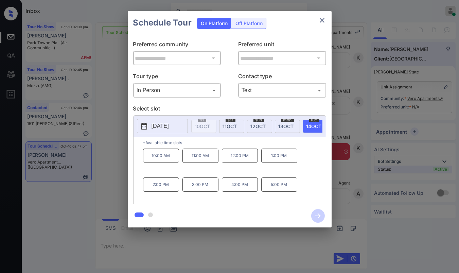
click at [323, 13] on div "Schedule Tour On Platform Off Platform" at bounding box center [230, 23] width 204 height 24
click at [323, 21] on icon "close" at bounding box center [322, 20] width 8 height 8
